Goal: Transaction & Acquisition: Purchase product/service

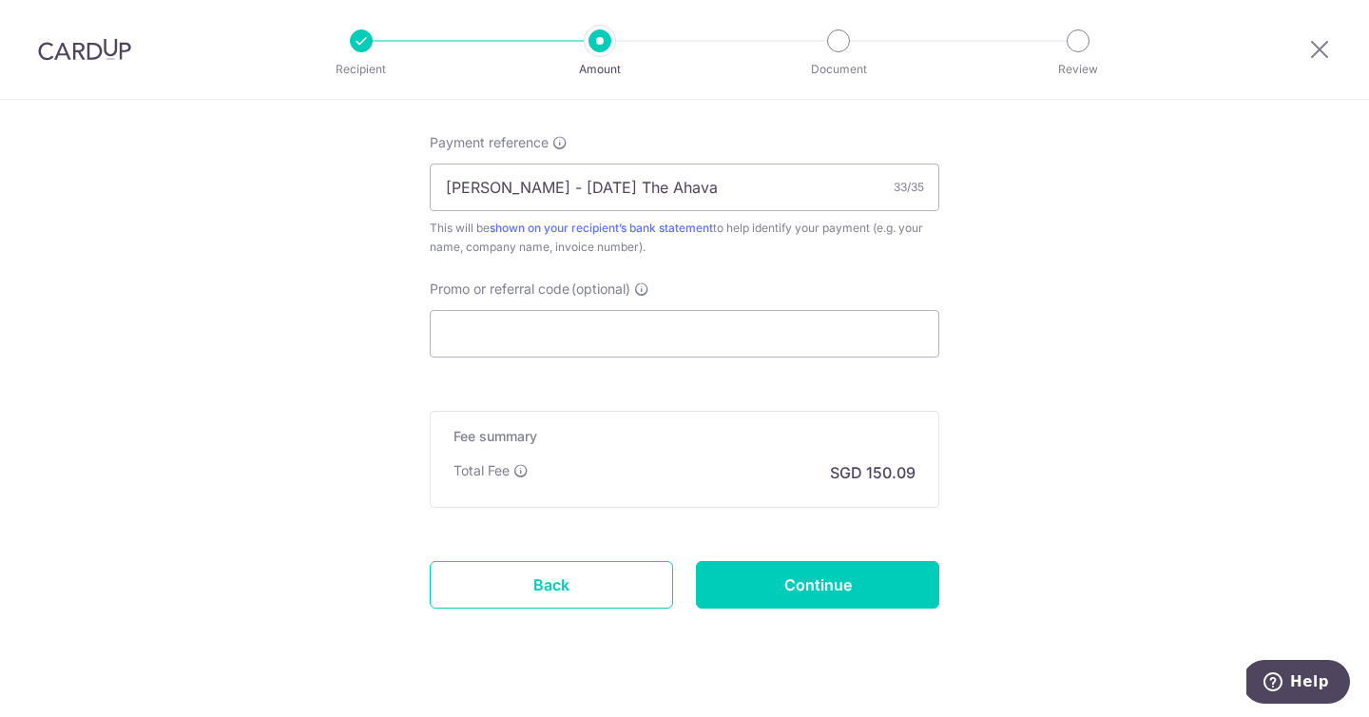
scroll to position [1305, 0]
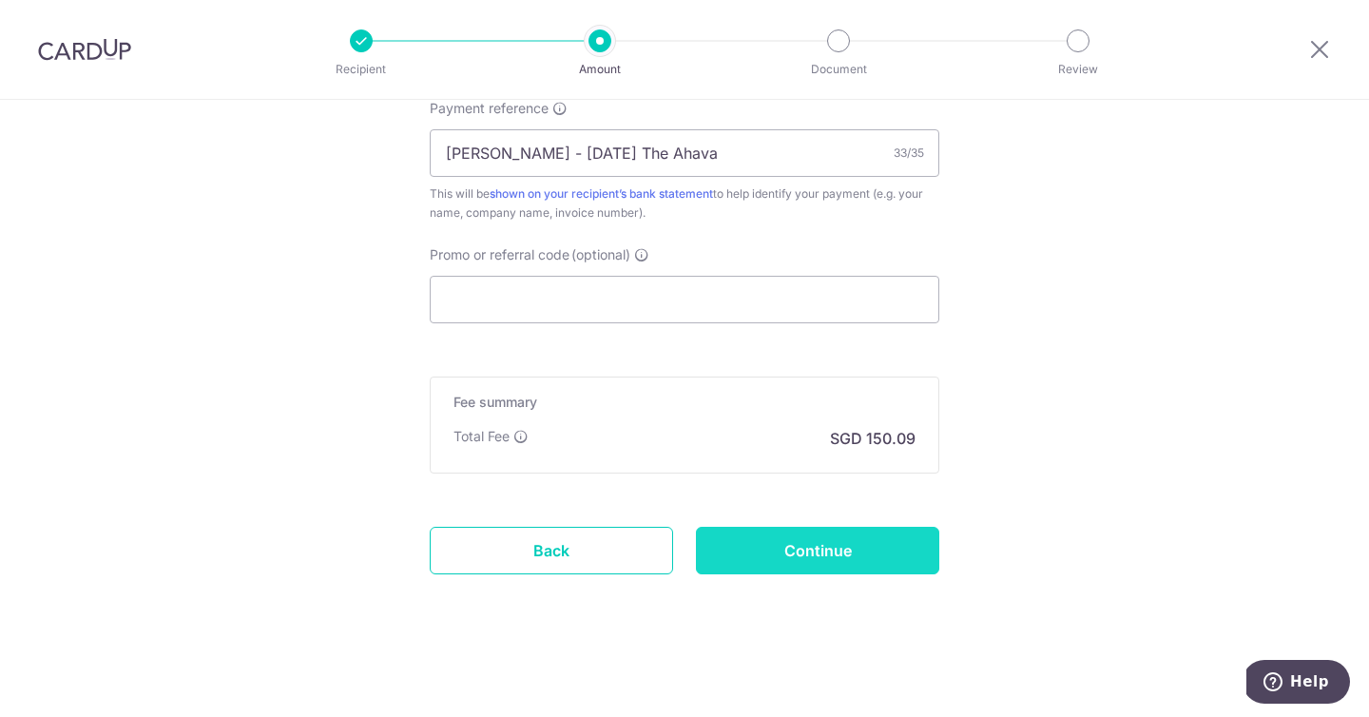
click at [859, 539] on input "Continue" at bounding box center [817, 551] width 243 height 48
type input "Update Schedule"
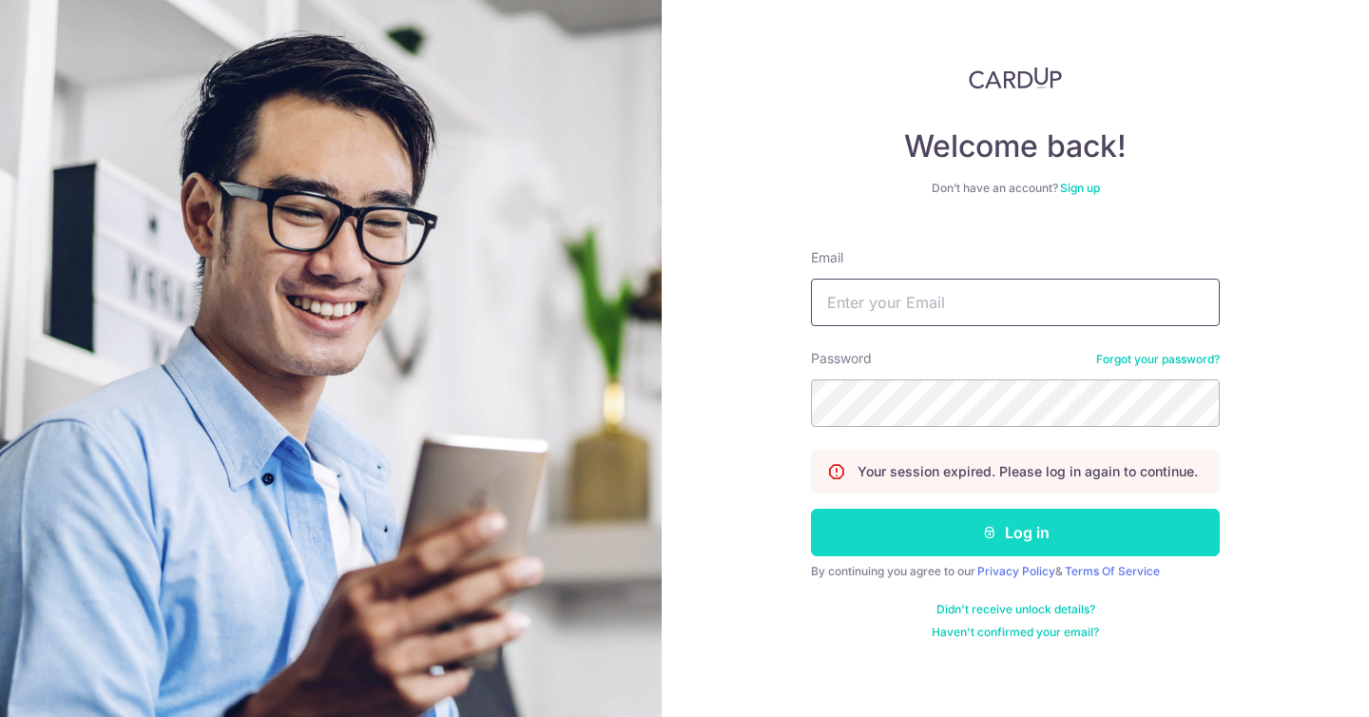
type input "[EMAIL_ADDRESS][DOMAIN_NAME]"
click at [899, 529] on button "Log in" at bounding box center [1015, 533] width 409 height 48
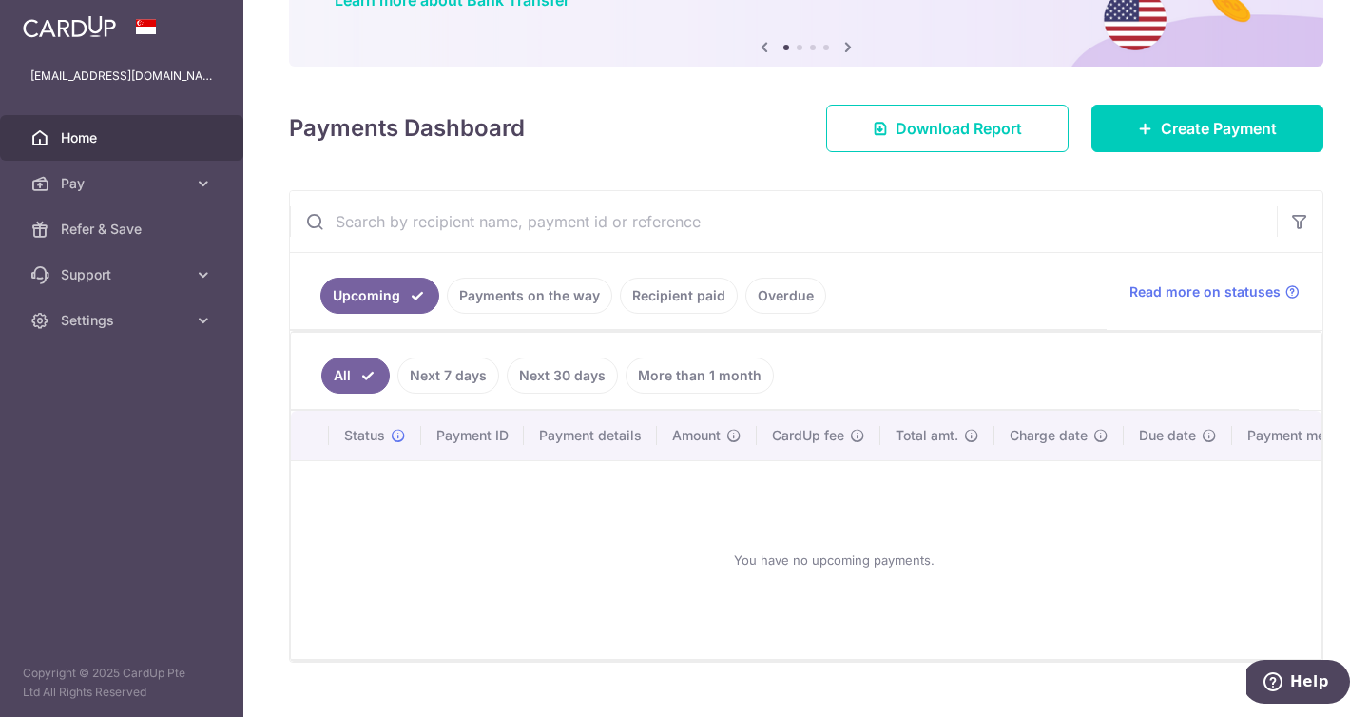
scroll to position [142, 0]
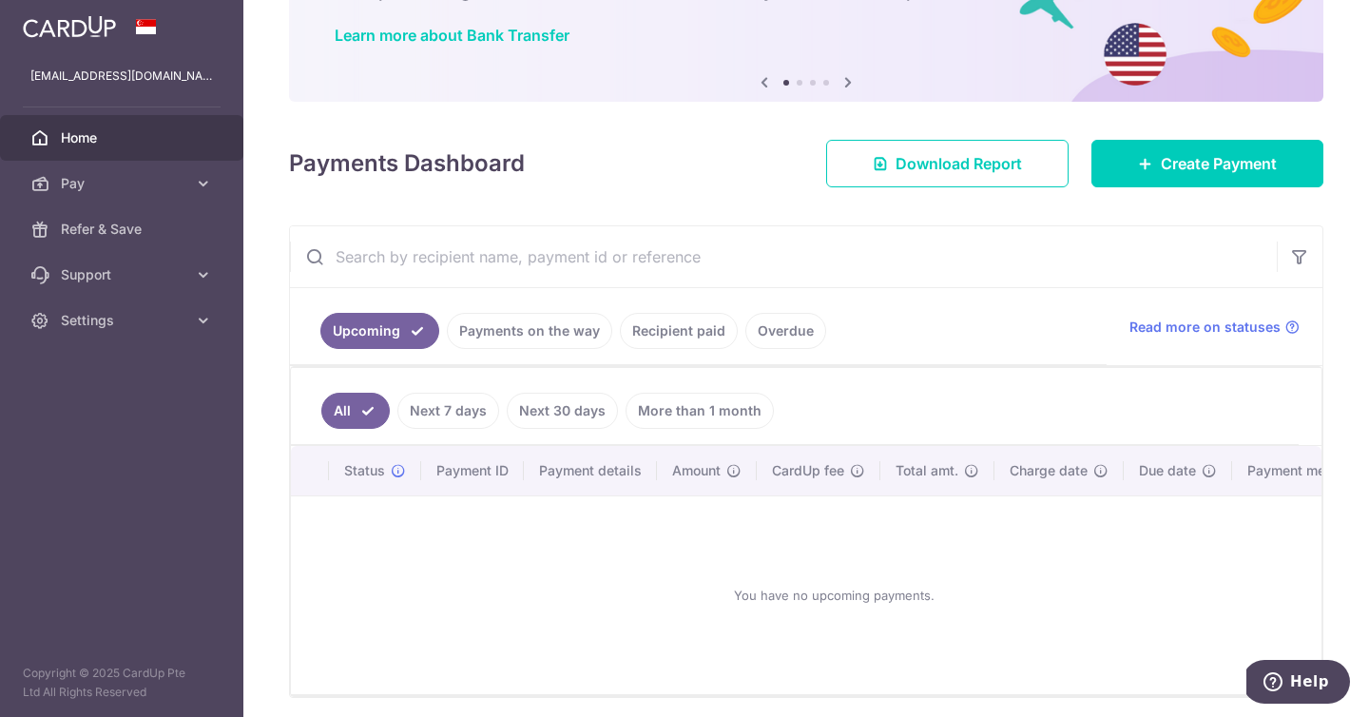
click at [535, 336] on link "Payments on the way" at bounding box center [529, 331] width 165 height 36
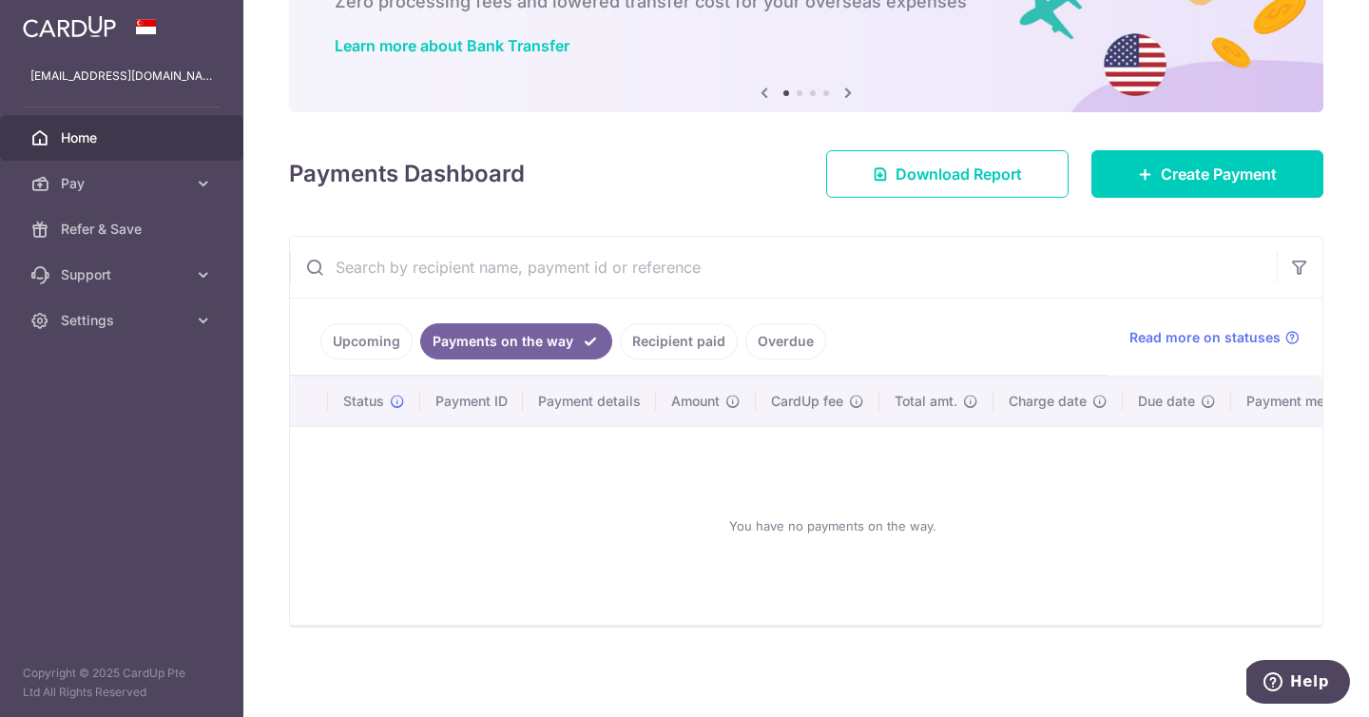
click at [636, 324] on link "Recipient paid" at bounding box center [679, 341] width 118 height 36
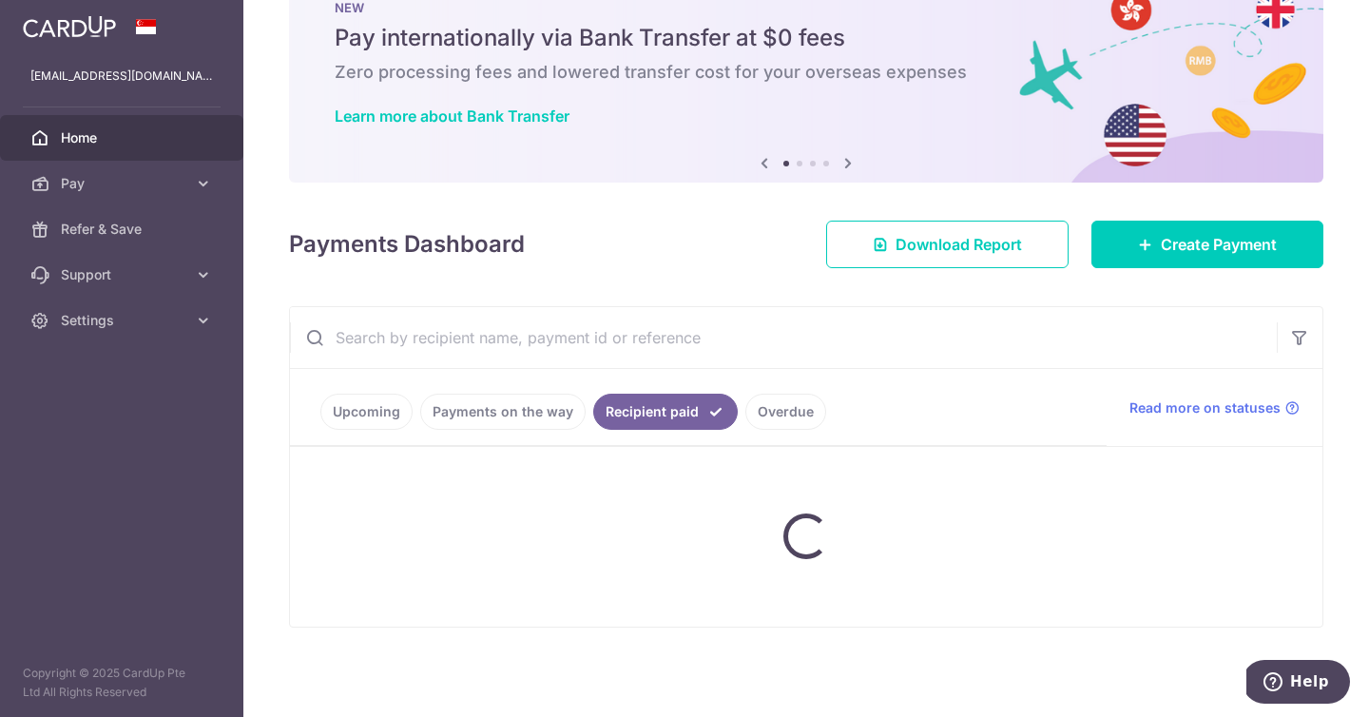
scroll to position [12, 0]
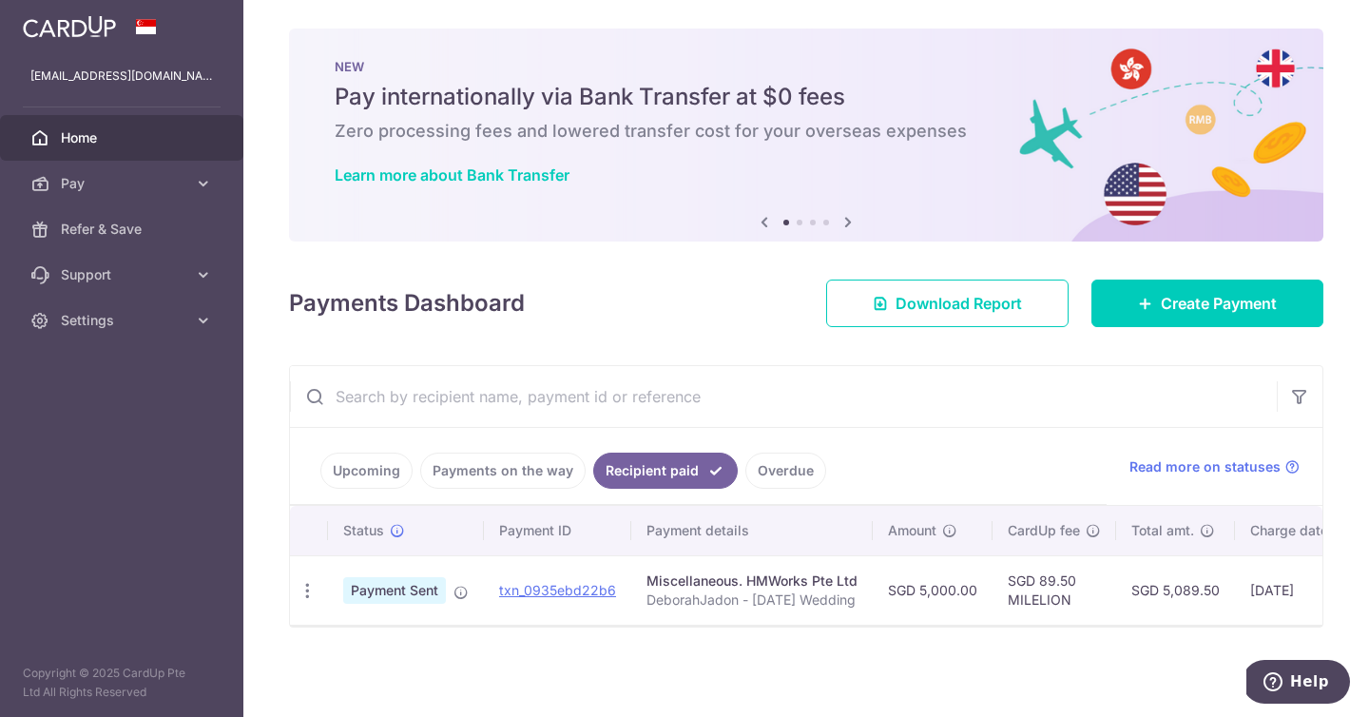
click at [377, 453] on link "Upcoming" at bounding box center [366, 471] width 92 height 36
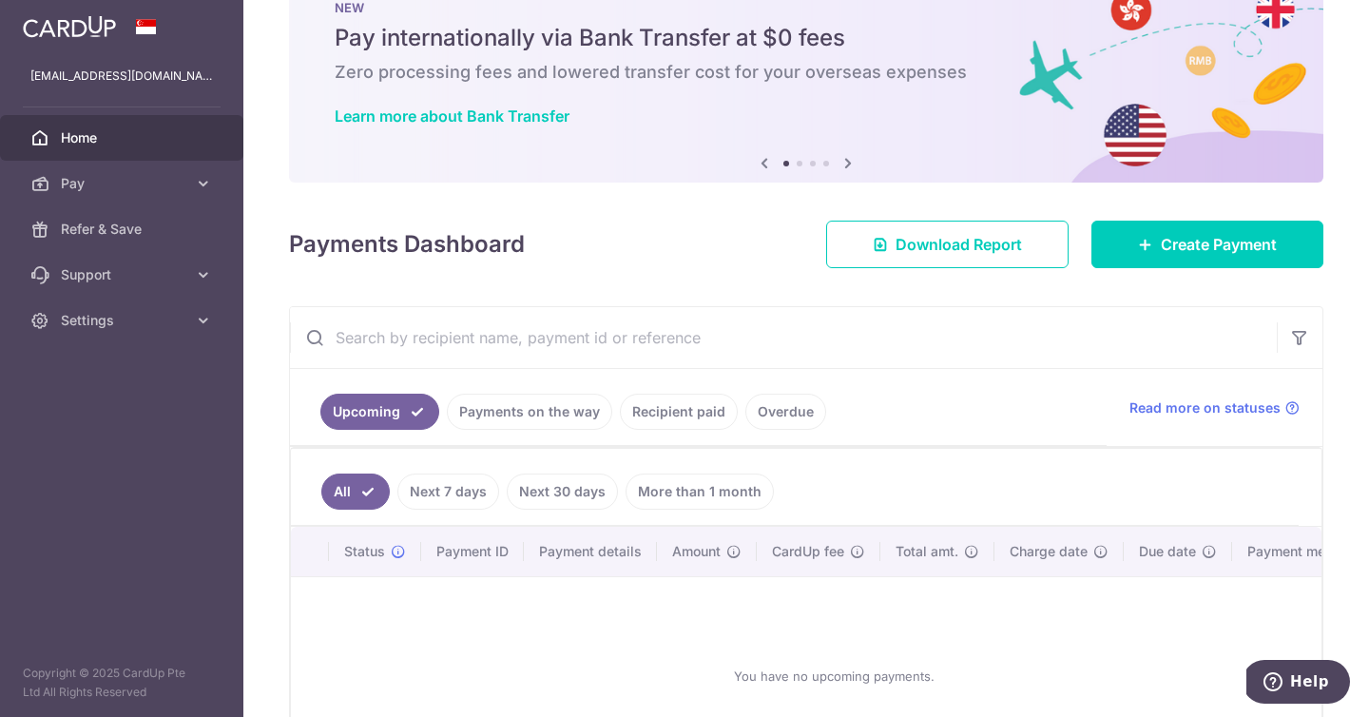
scroll to position [142, 0]
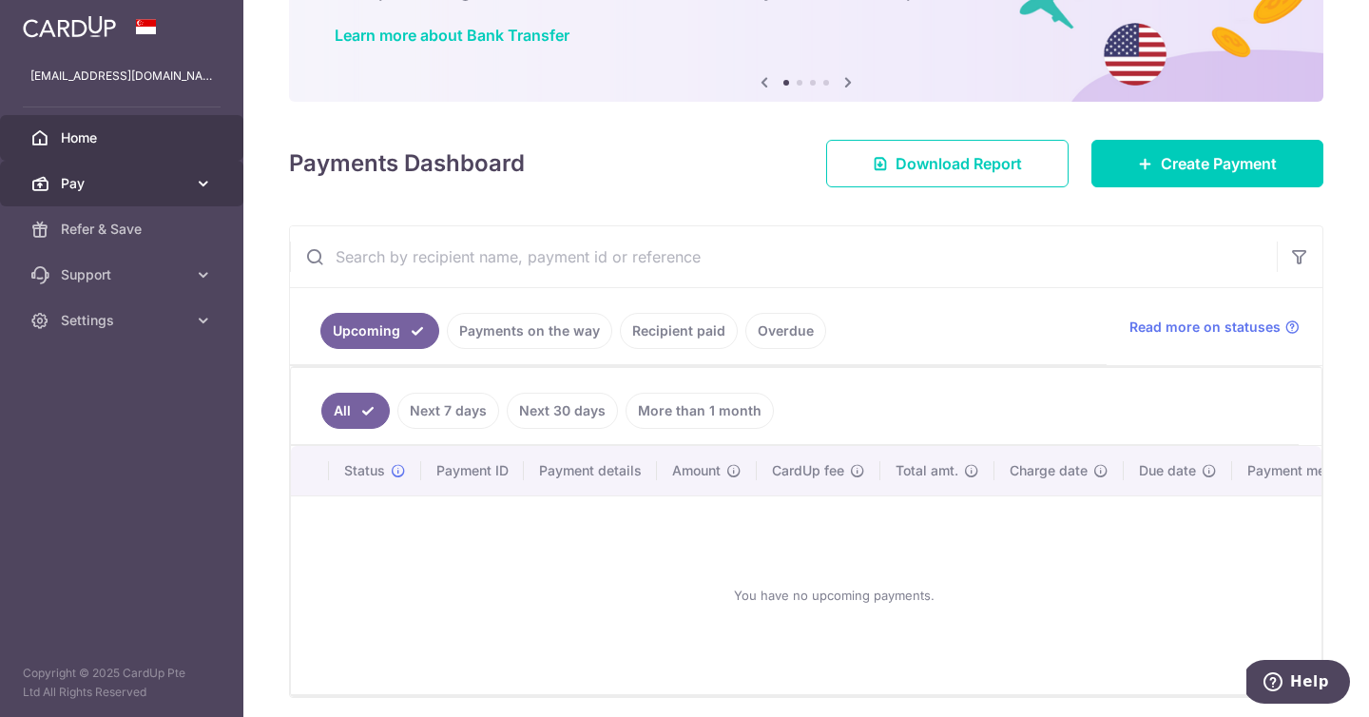
click at [188, 190] on link "Pay" at bounding box center [121, 184] width 243 height 46
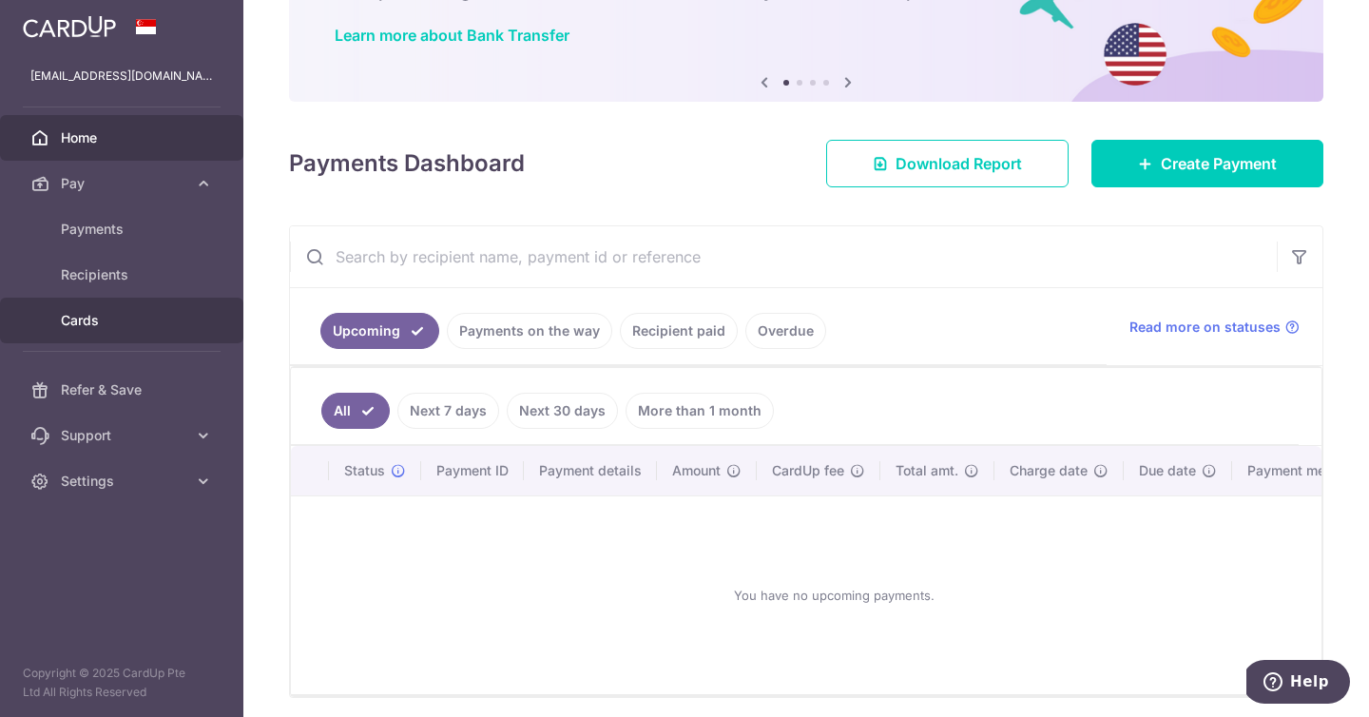
click at [119, 313] on span "Cards" at bounding box center [124, 320] width 126 height 19
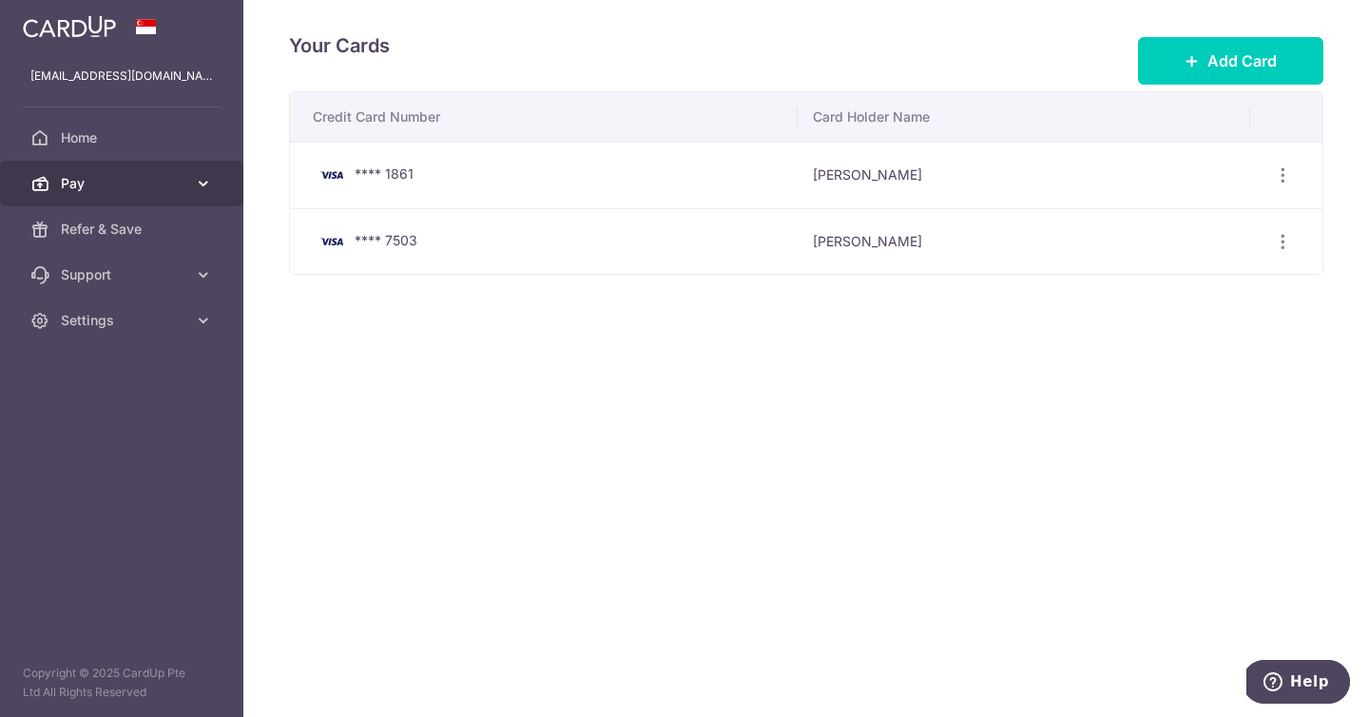
click at [168, 202] on link "Pay" at bounding box center [121, 184] width 243 height 46
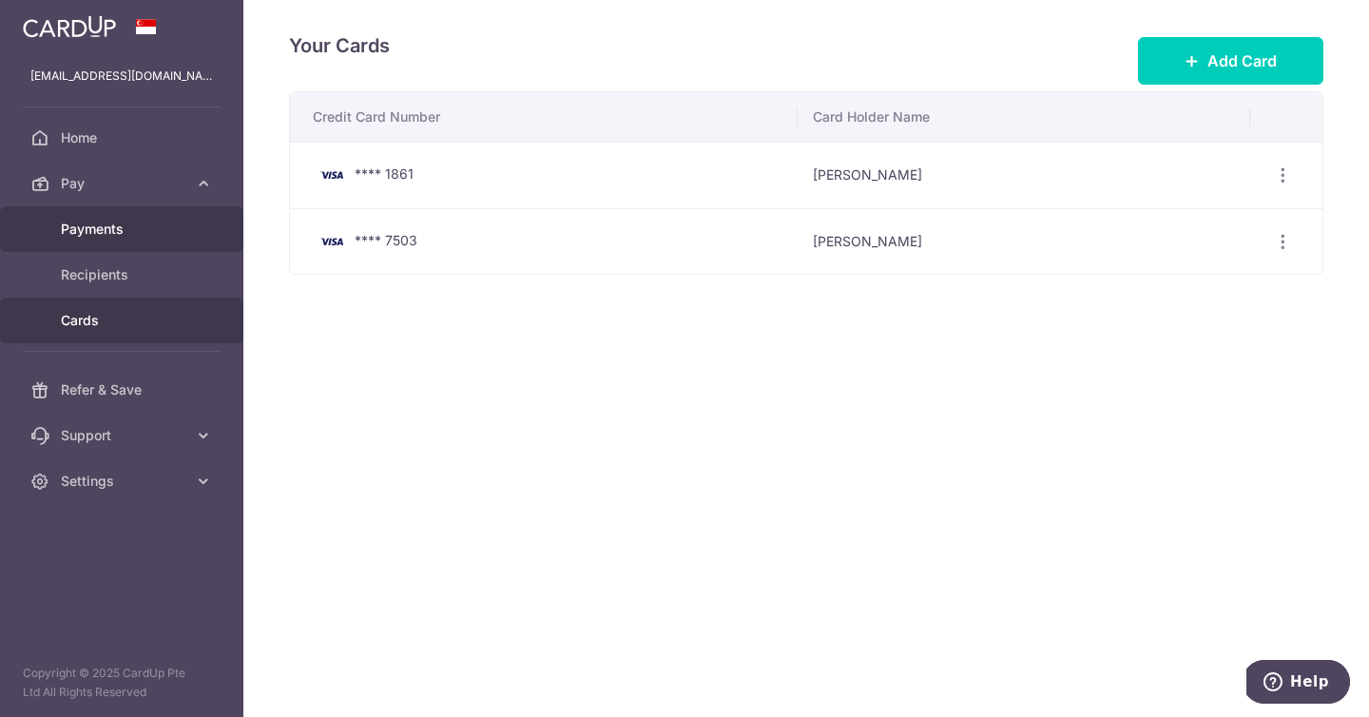
click at [145, 233] on span "Payments" at bounding box center [124, 229] width 126 height 19
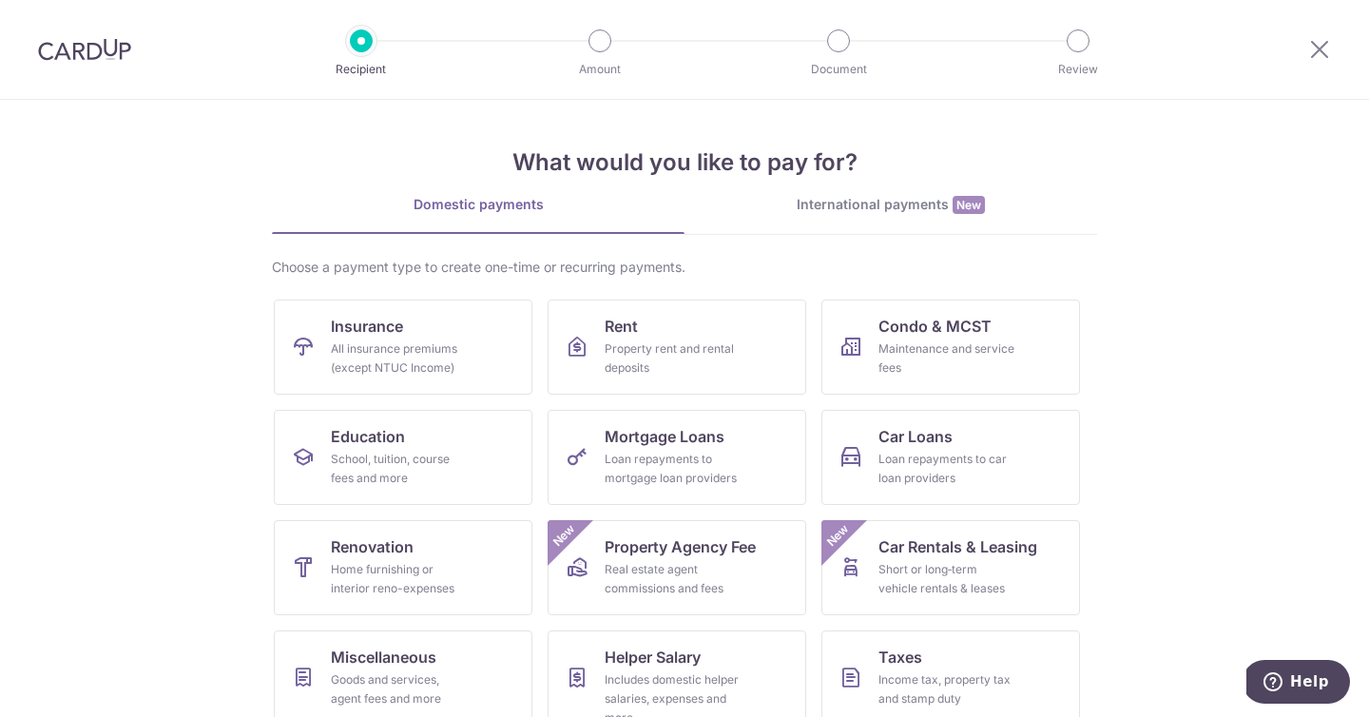
scroll to position [77, 0]
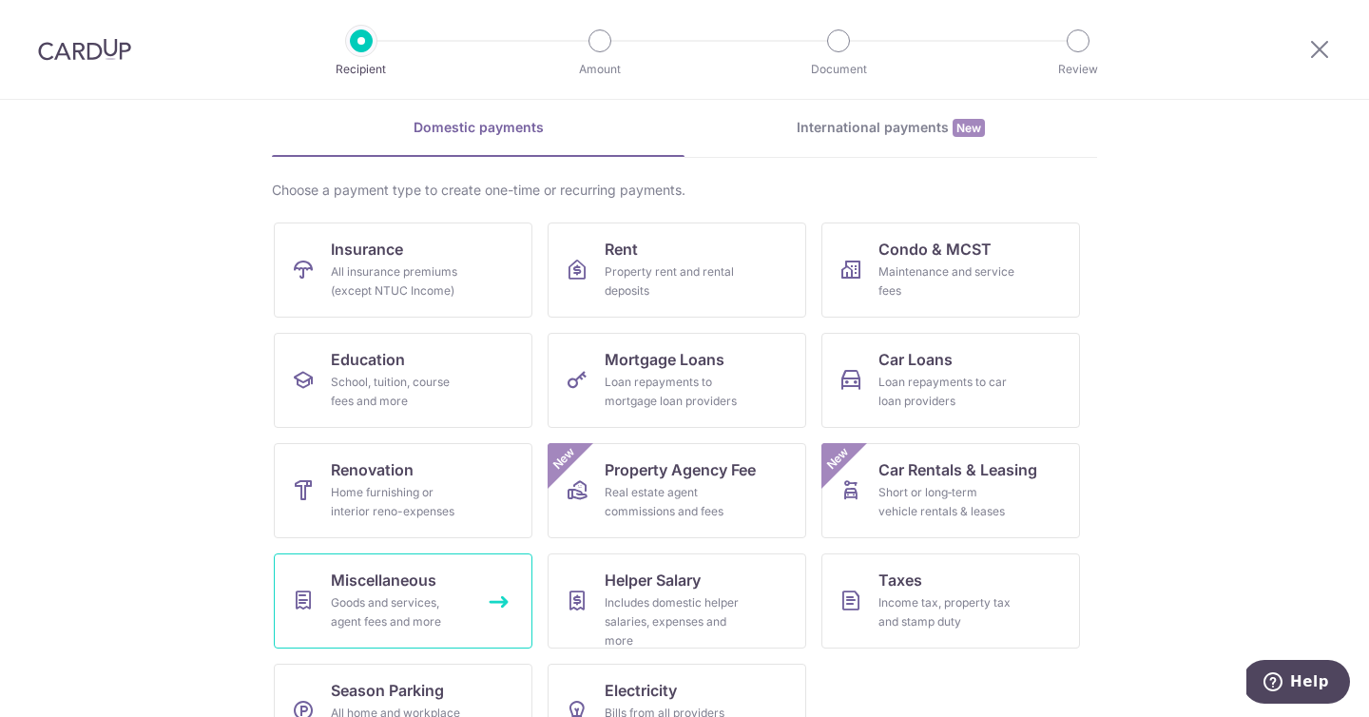
click at [359, 595] on div "Goods and services, agent fees and more" at bounding box center [399, 612] width 137 height 38
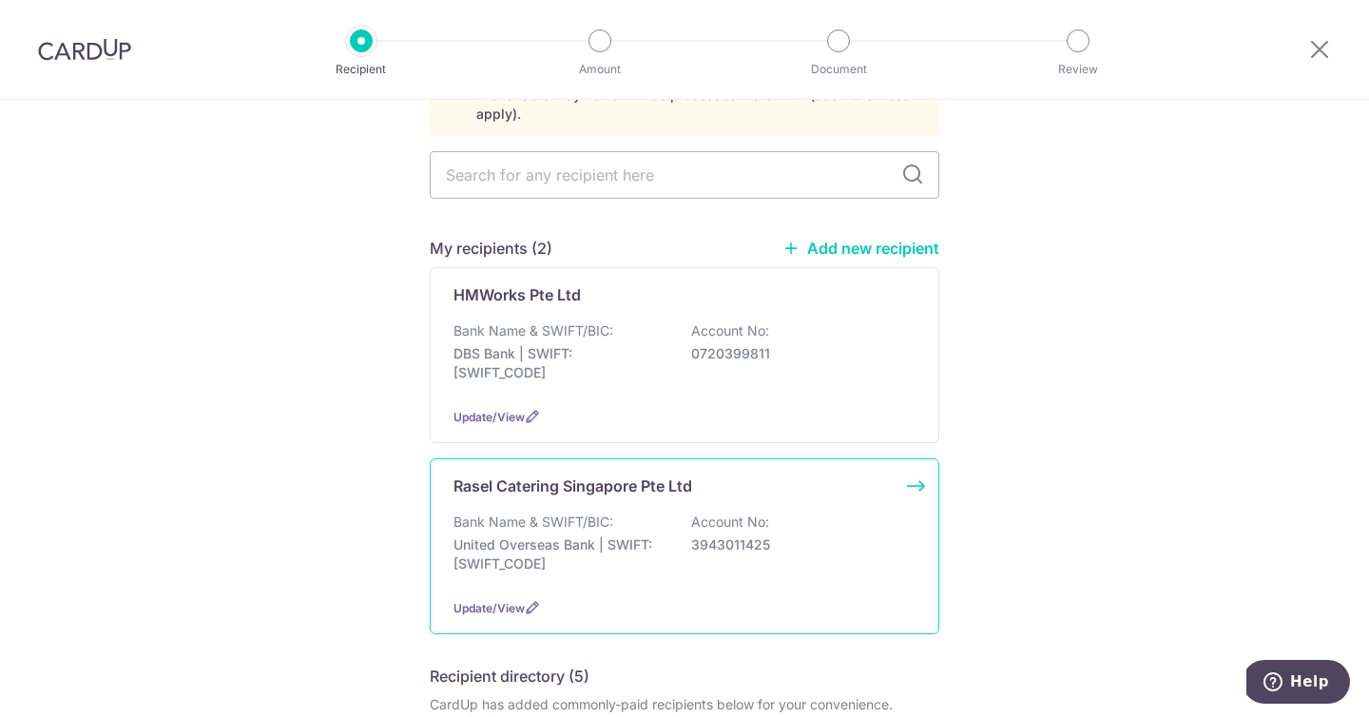
scroll to position [200, 0]
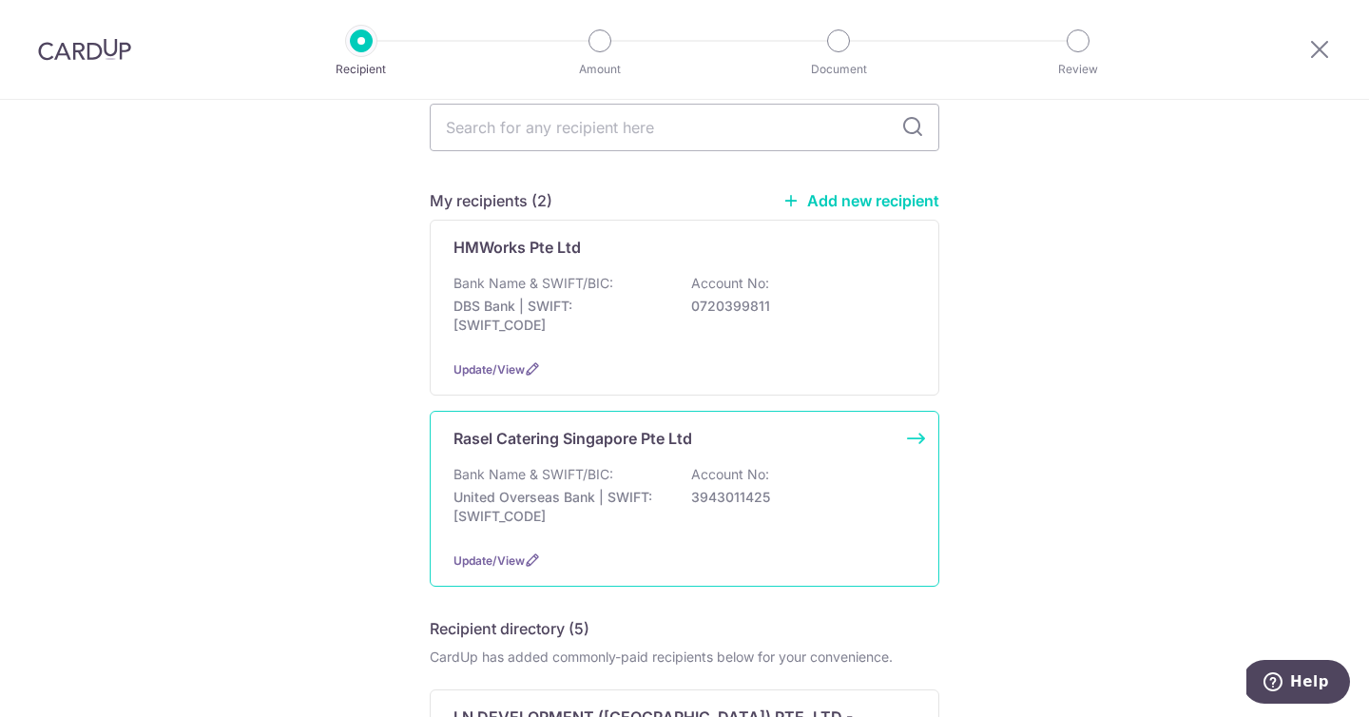
click at [558, 551] on div "Update/View" at bounding box center [685, 561] width 462 height 20
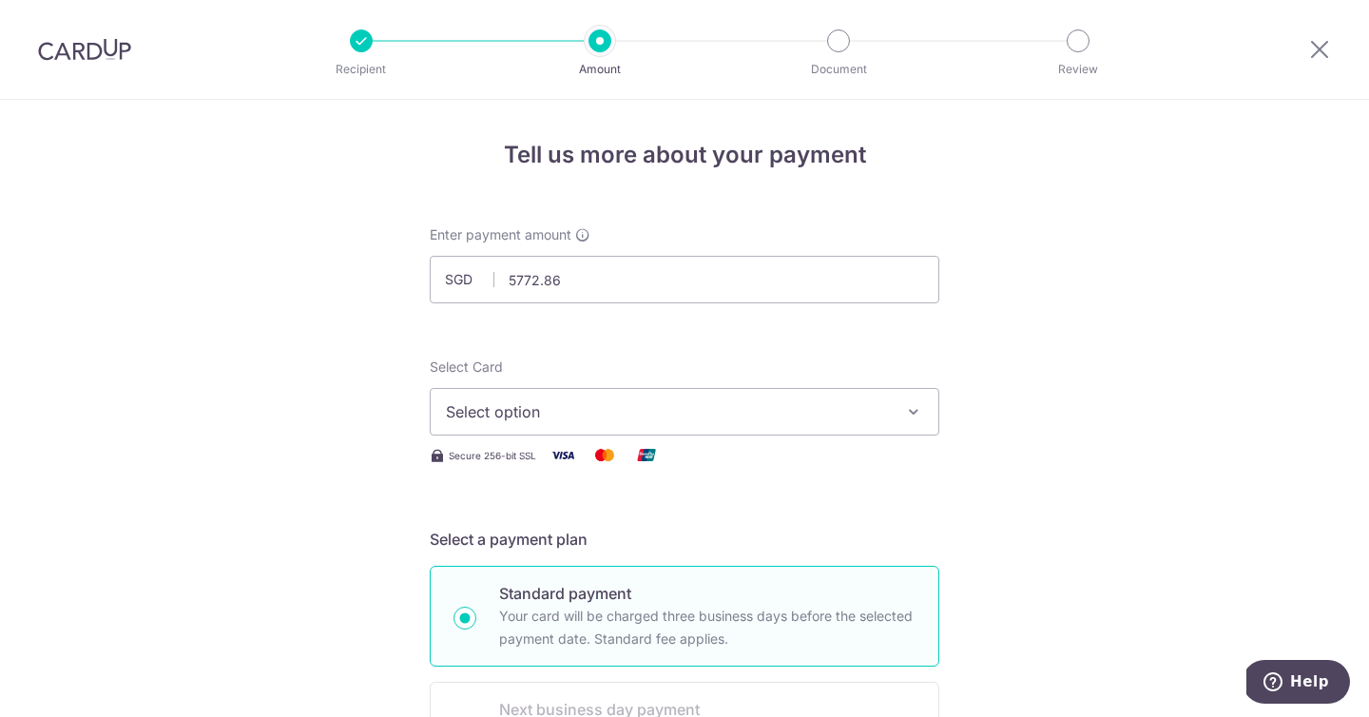
type input "5,772.86"
click at [624, 411] on span "Select option" at bounding box center [667, 411] width 443 height 23
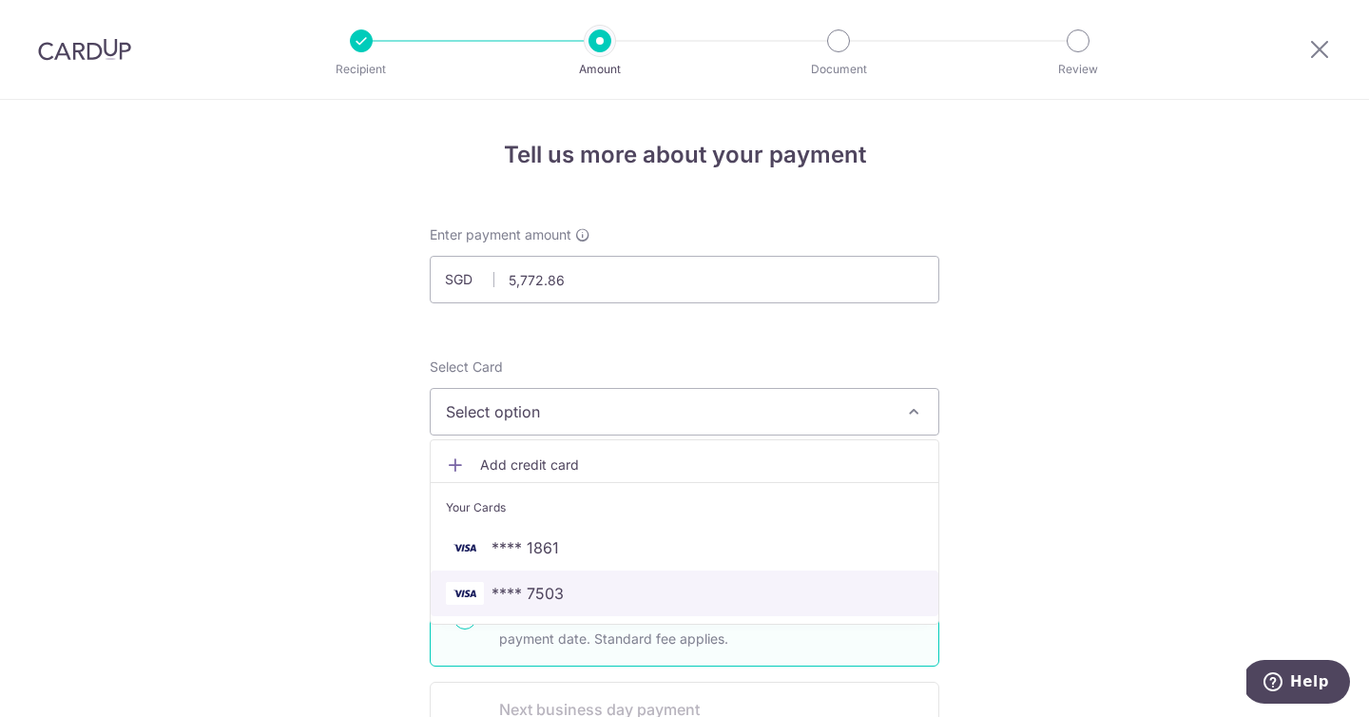
click at [546, 583] on span "**** 7503" at bounding box center [528, 593] width 72 height 23
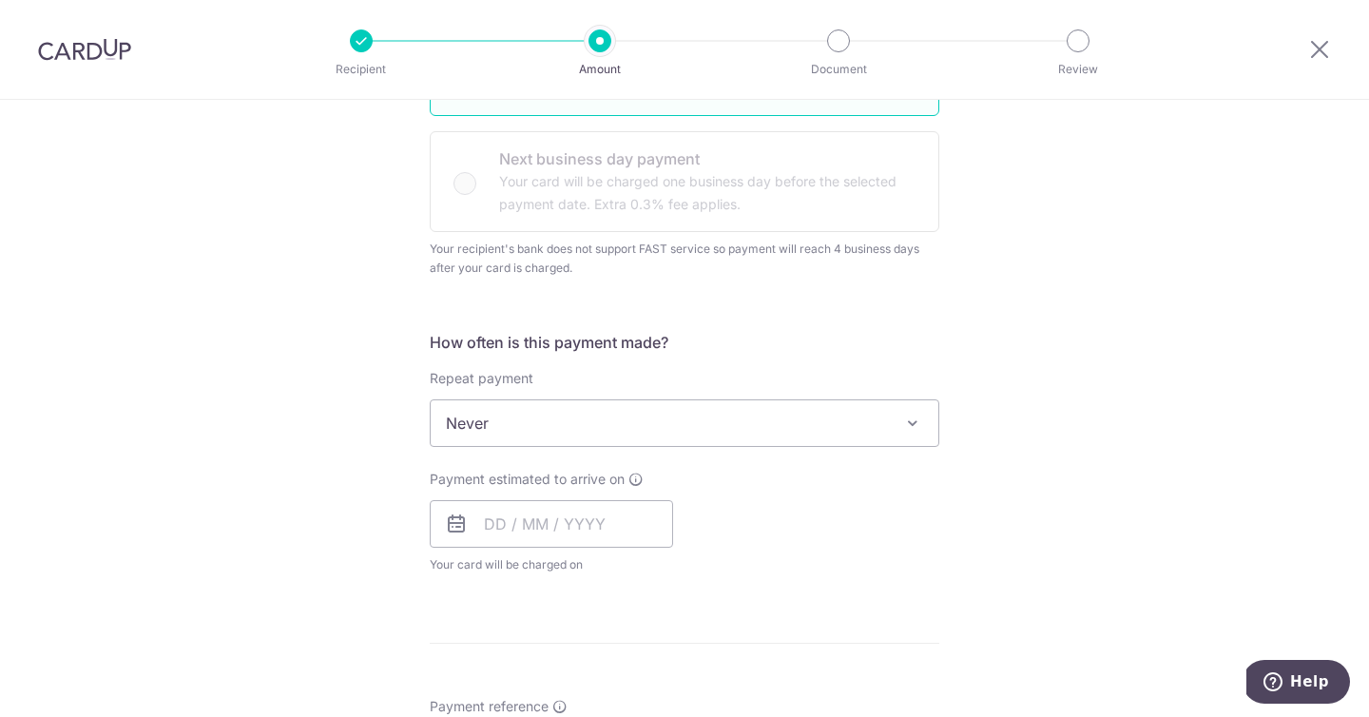
scroll to position [554, 0]
click at [565, 504] on input "text" at bounding box center [551, 520] width 243 height 48
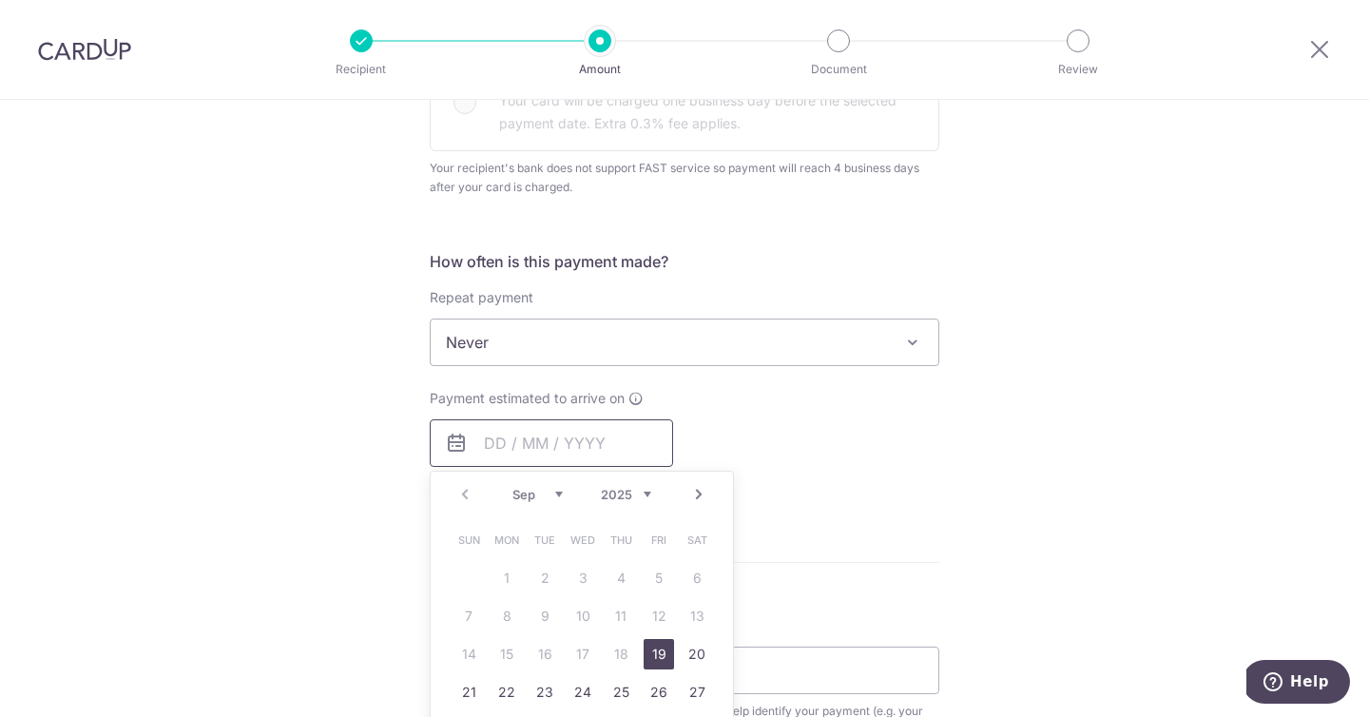
scroll to position [675, 0]
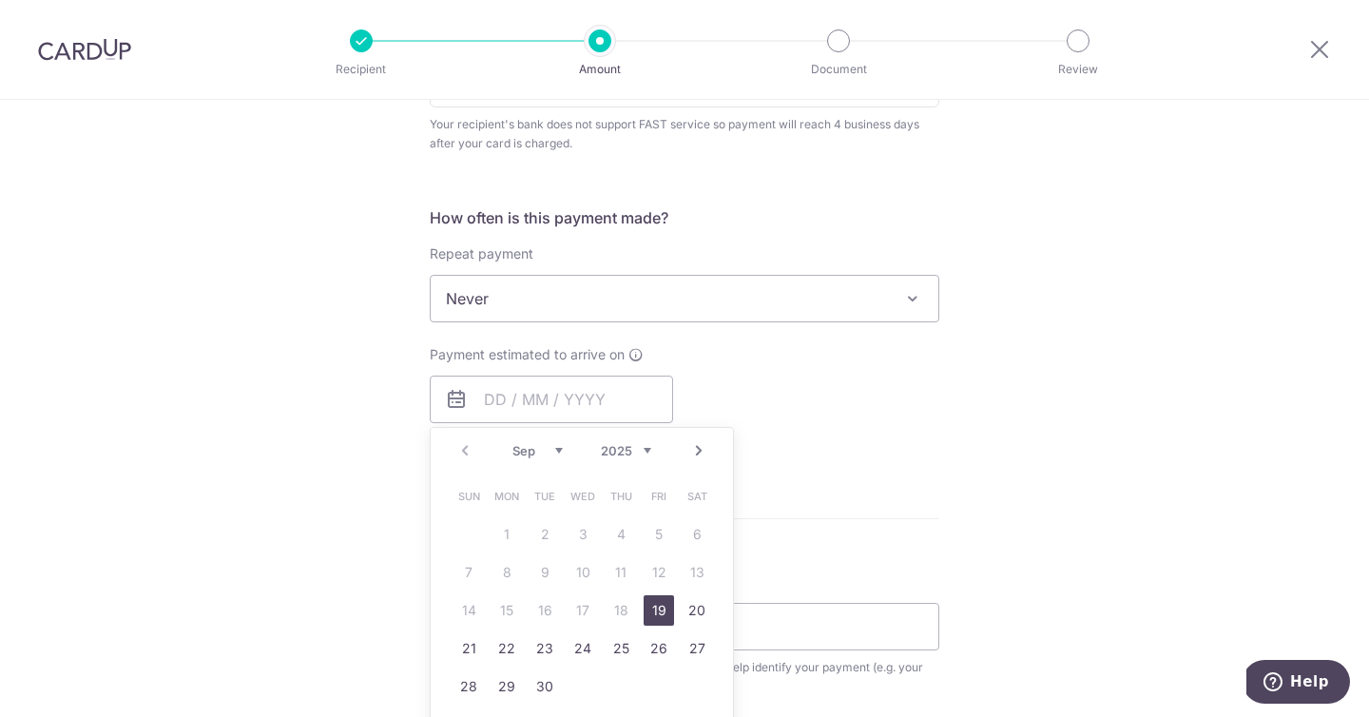
click at [654, 615] on link "19" at bounding box center [659, 610] width 30 height 30
type input "[DATE]"
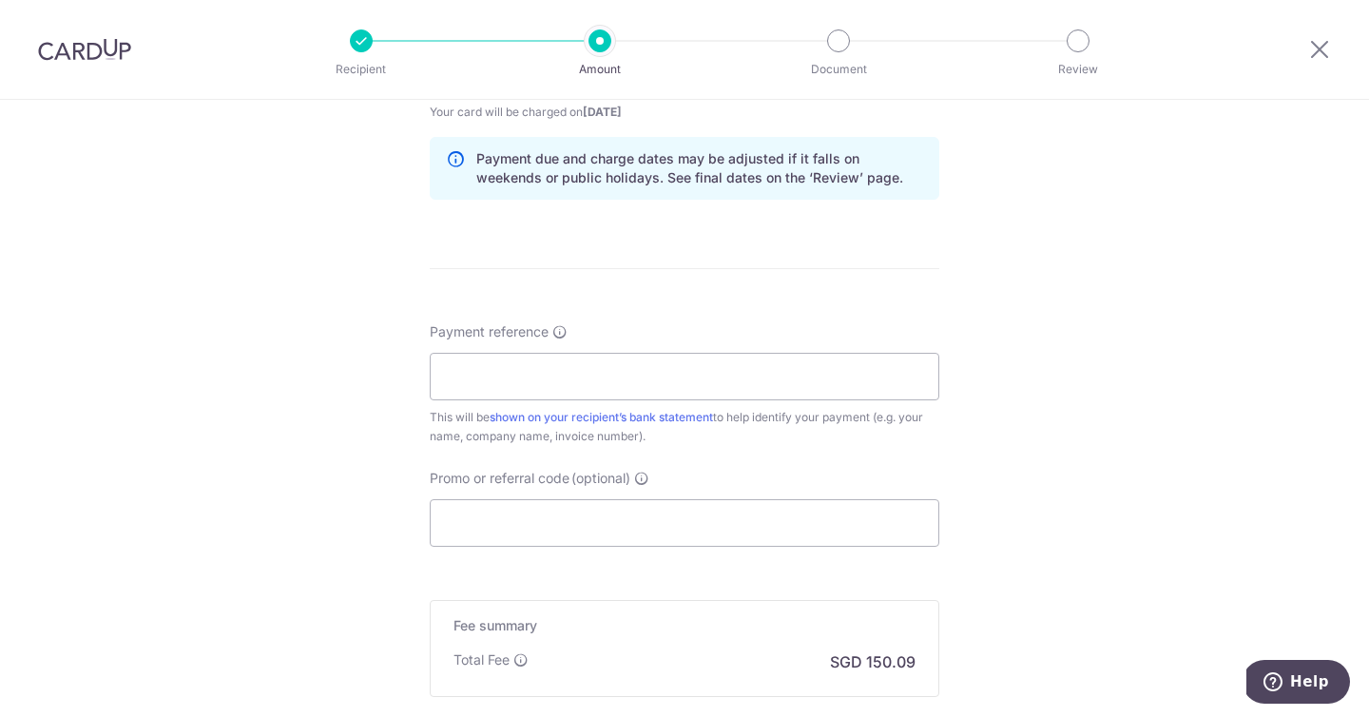
scroll to position [1004, 0]
click at [721, 375] on input "Payment reference" at bounding box center [685, 376] width 510 height 48
type input "Jadon Deborah - 20Jun26 The Ahava"
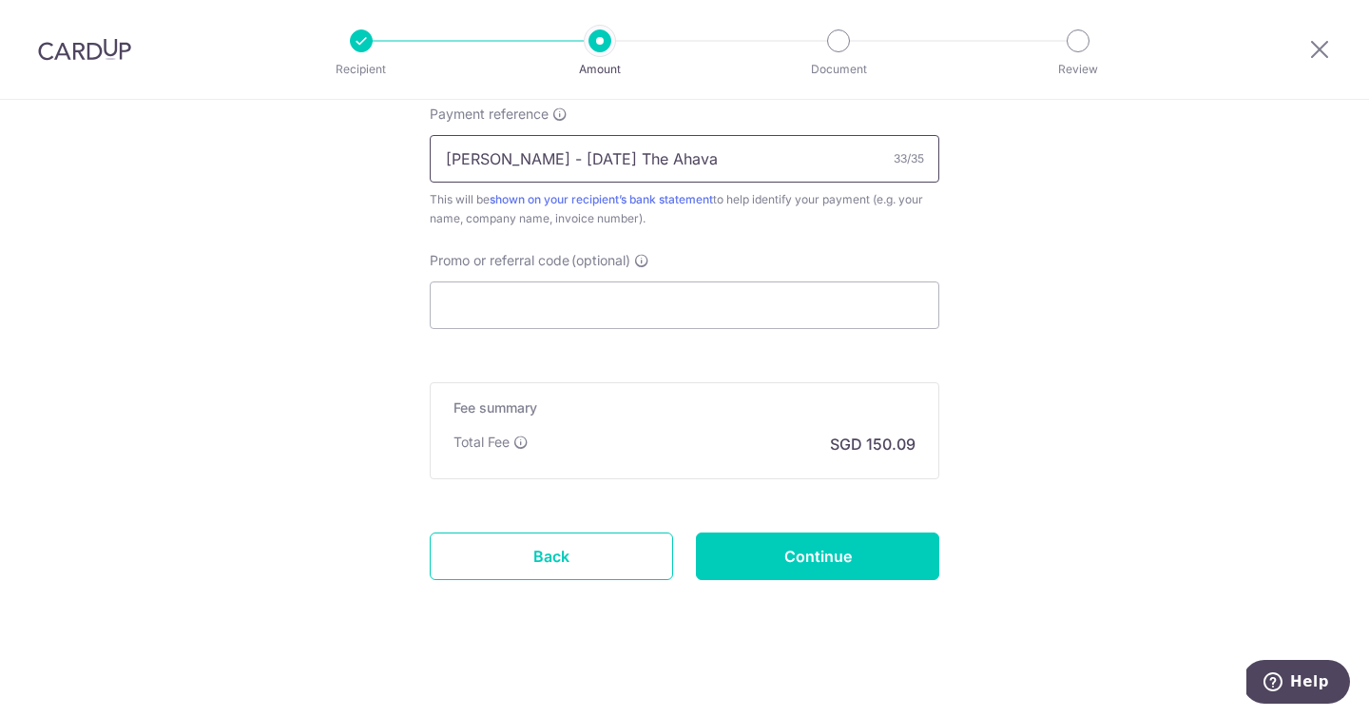
scroll to position [1227, 0]
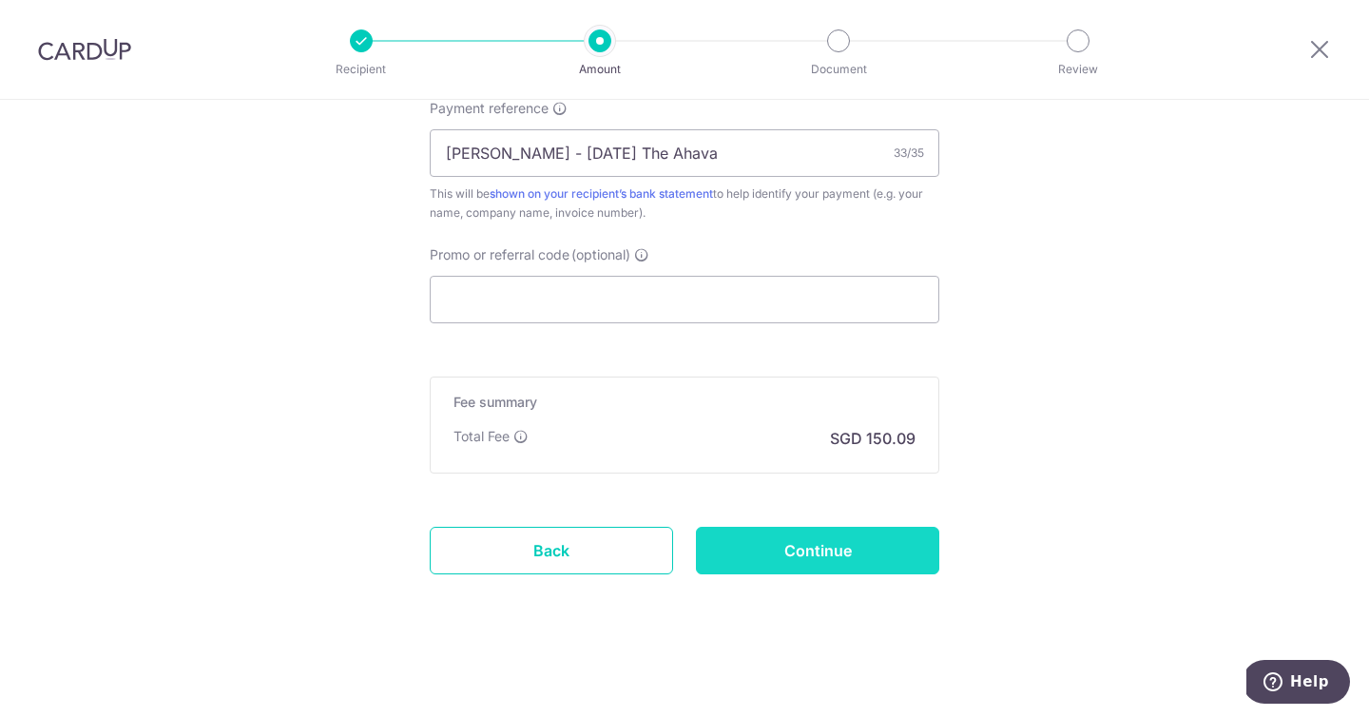
click at [740, 551] on input "Continue" at bounding box center [817, 551] width 243 height 48
type input "Create Schedule"
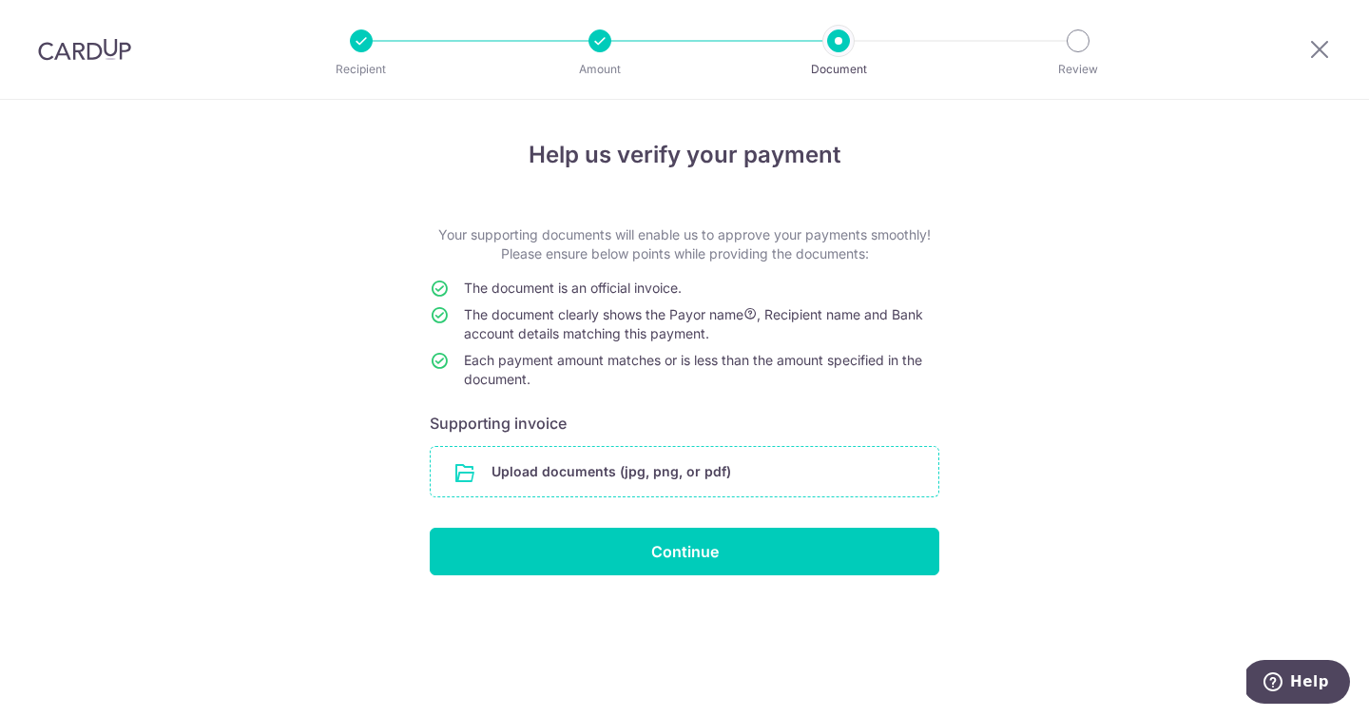
click at [716, 478] on input "file" at bounding box center [685, 471] width 508 height 49
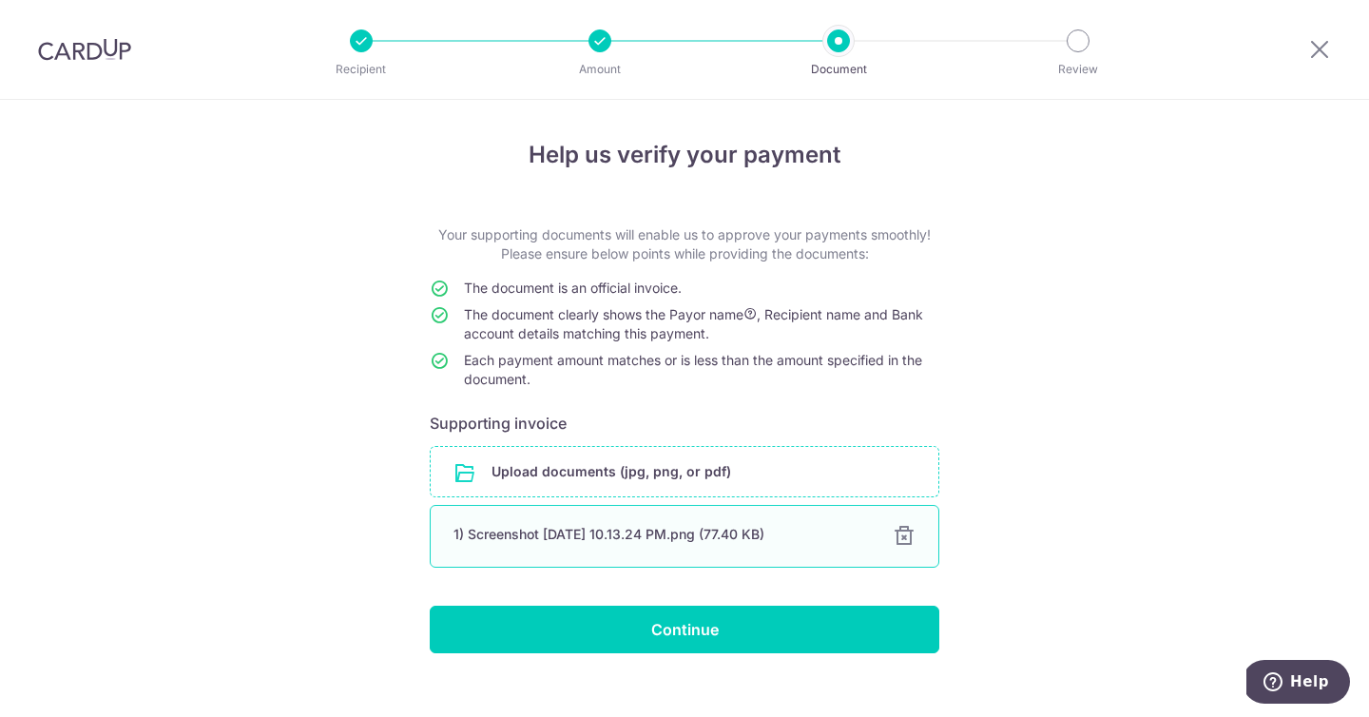
click at [571, 516] on div "1) Screenshot [DATE] 10.13.24 PM.png (77.40 KB) 100% Done Download" at bounding box center [685, 536] width 510 height 63
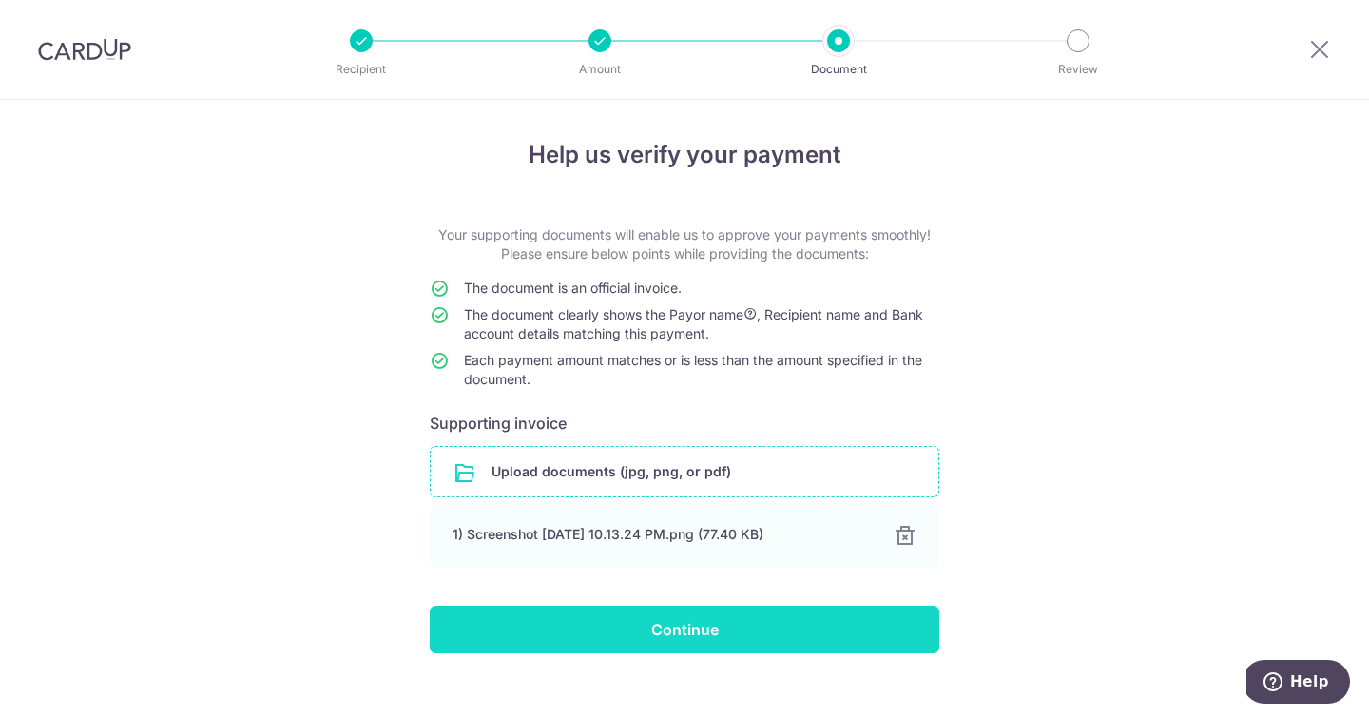
click at [850, 620] on input "Continue" at bounding box center [685, 630] width 510 height 48
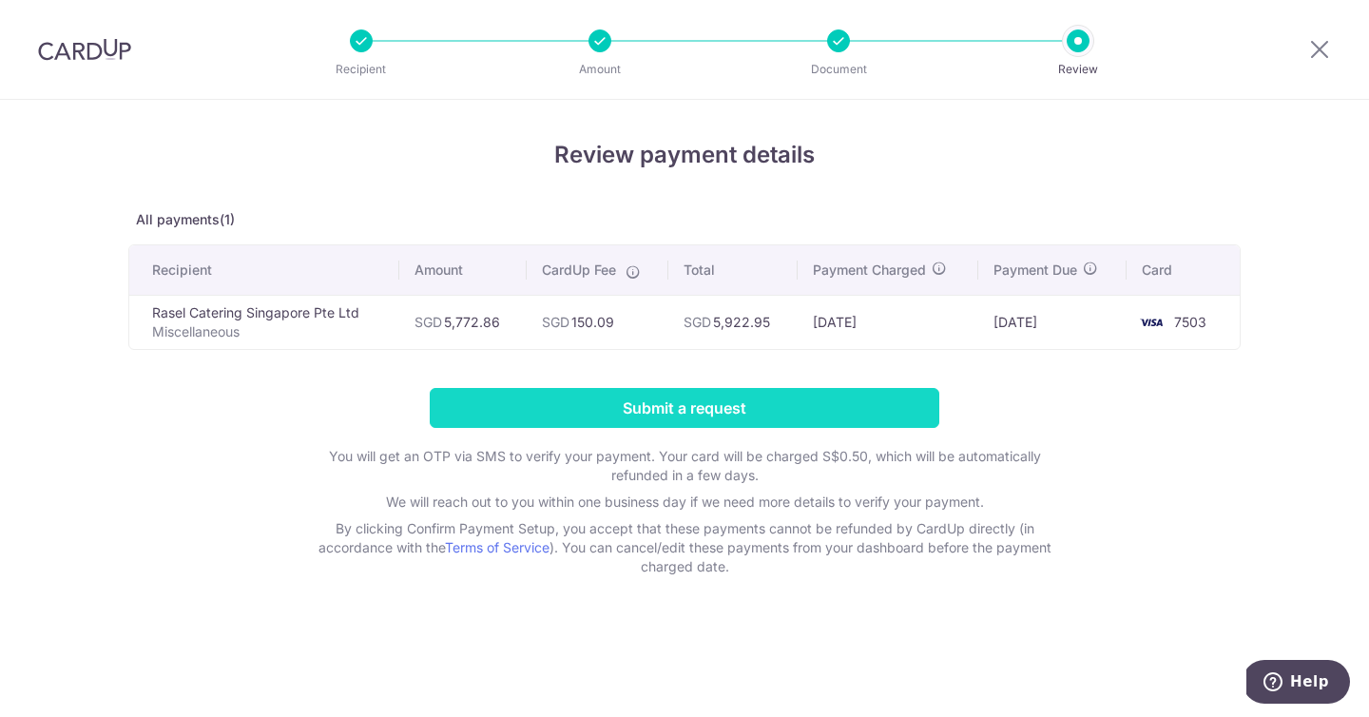
click at [817, 405] on input "Submit a request" at bounding box center [685, 408] width 510 height 40
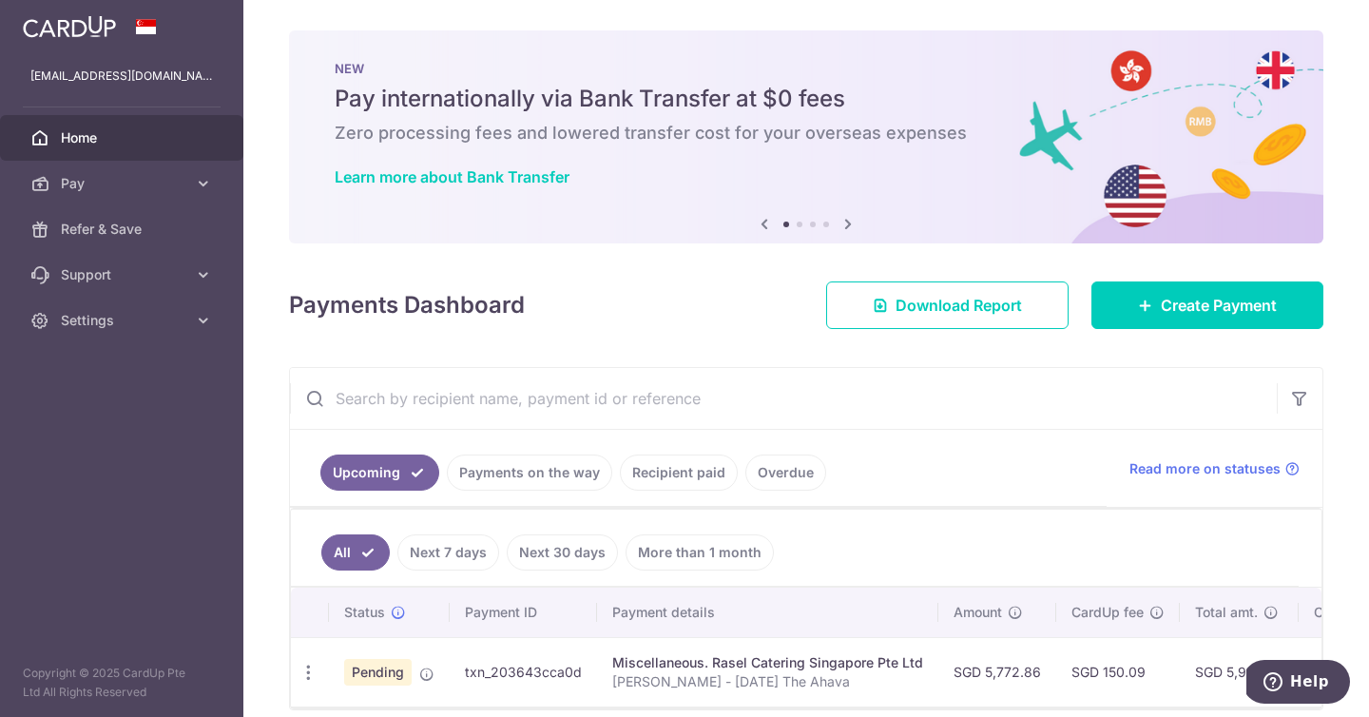
scroll to position [93, 0]
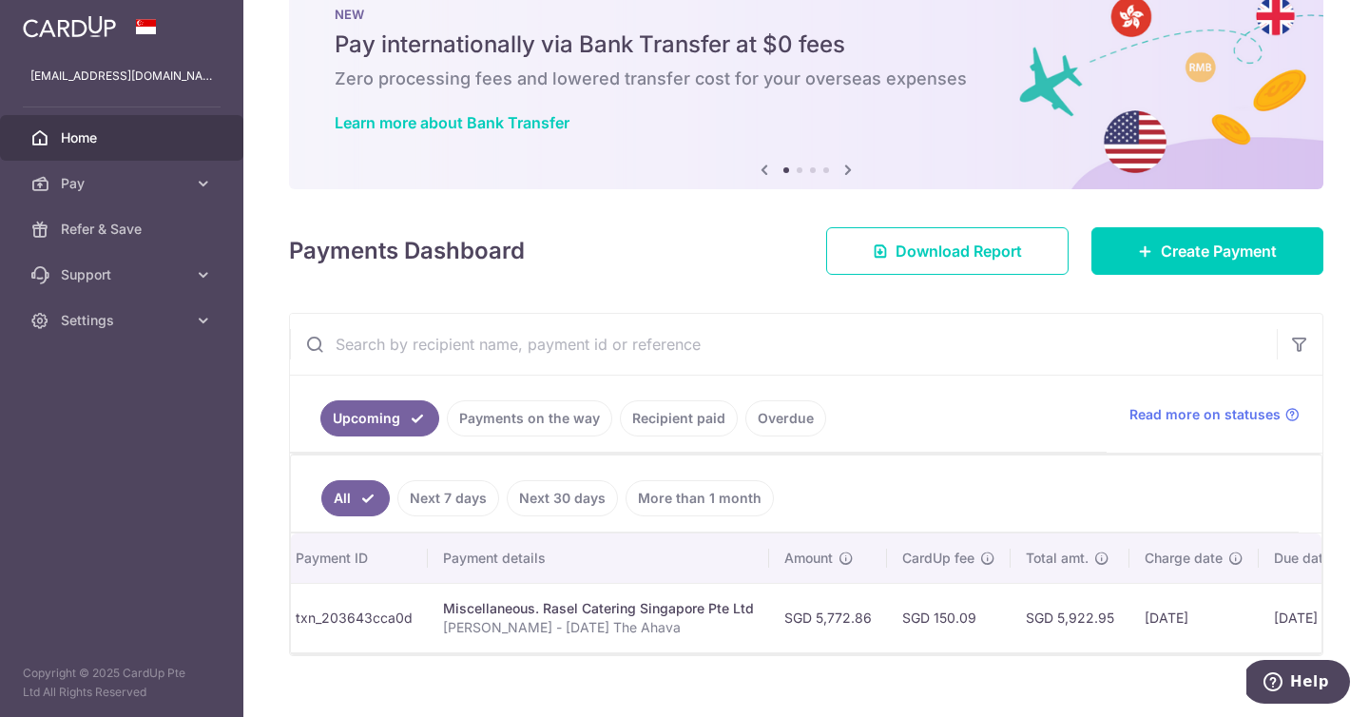
scroll to position [0, 347]
